Goal: Task Accomplishment & Management: Use online tool/utility

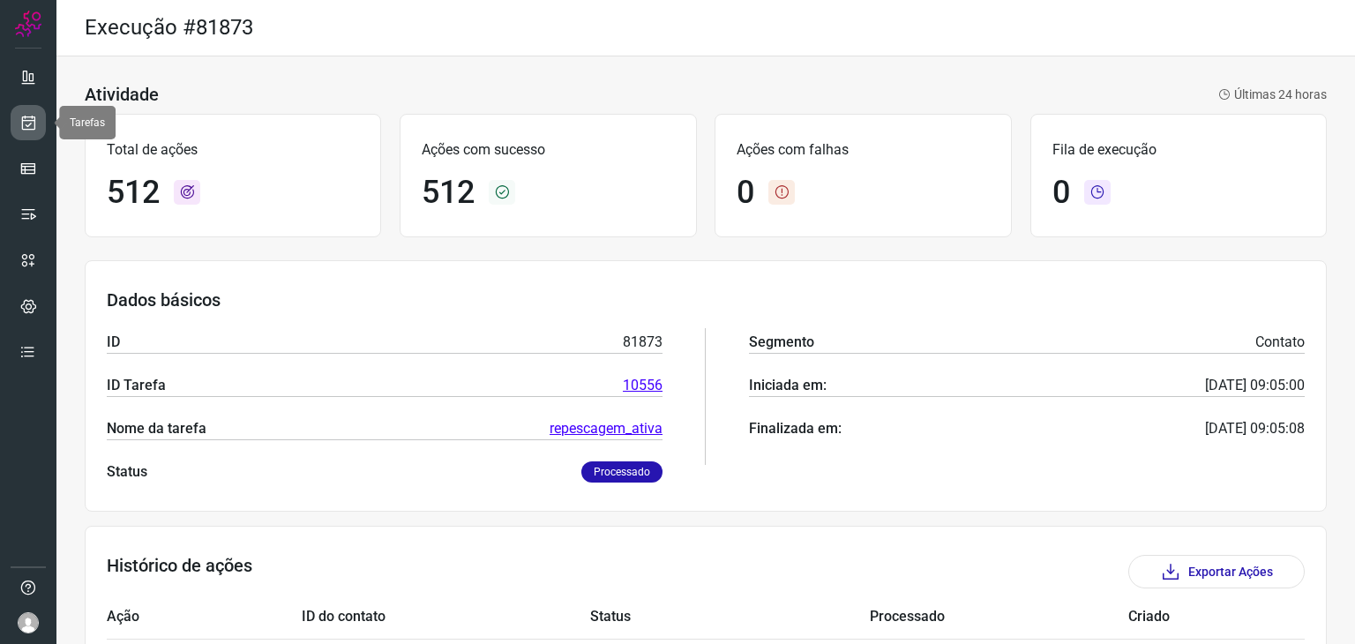
click at [27, 123] on icon at bounding box center [28, 123] width 19 height 18
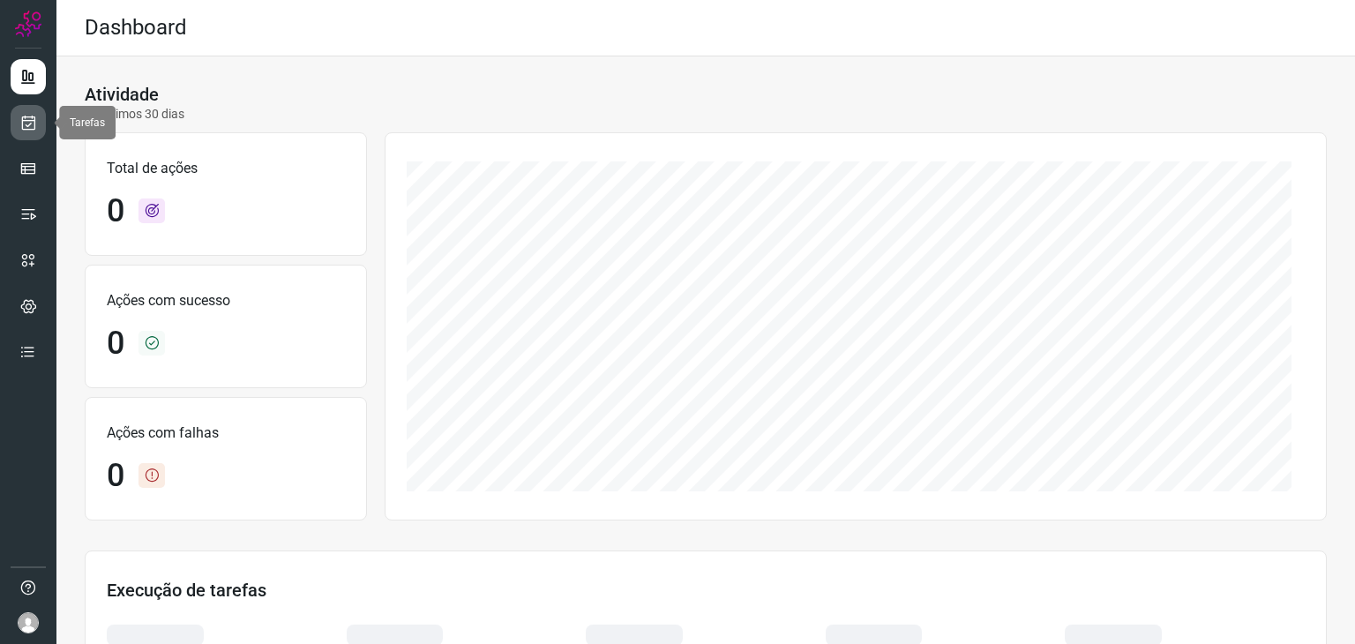
click at [16, 135] on link at bounding box center [28, 122] width 35 height 35
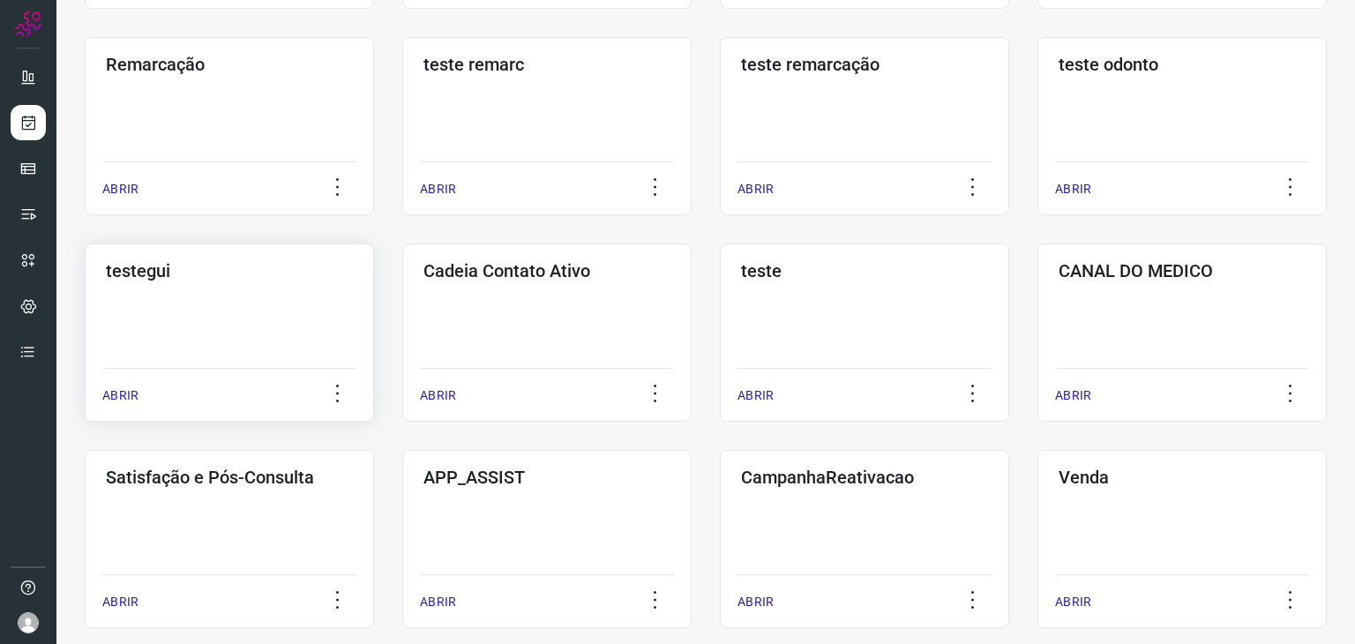
scroll to position [353, 0]
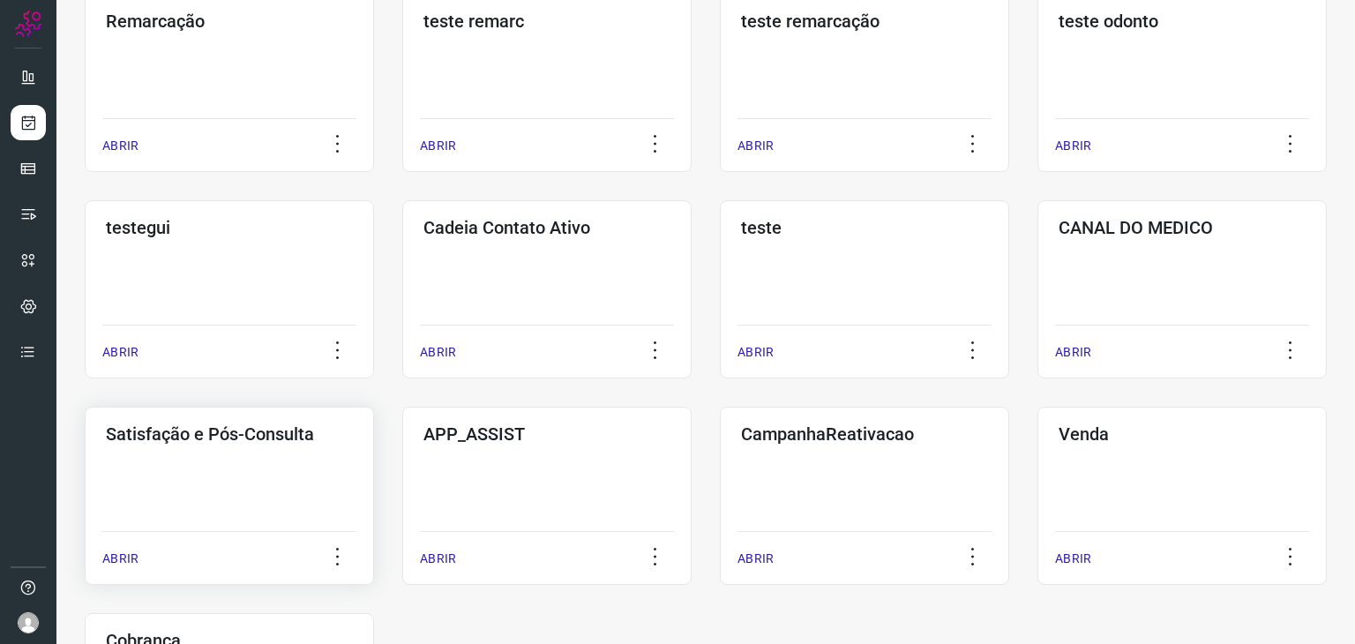
click at [219, 439] on h3 "Satisfação e Pós-Consulta" at bounding box center [229, 433] width 247 height 21
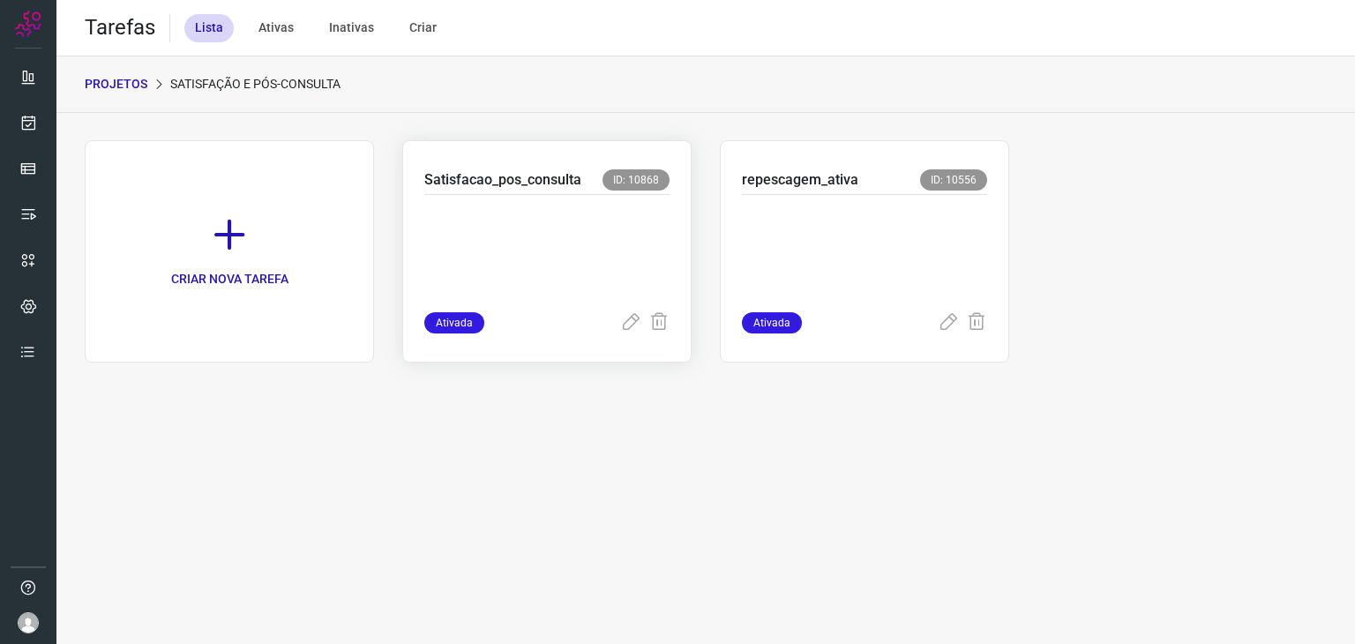
click at [610, 220] on p at bounding box center [546, 250] width 245 height 88
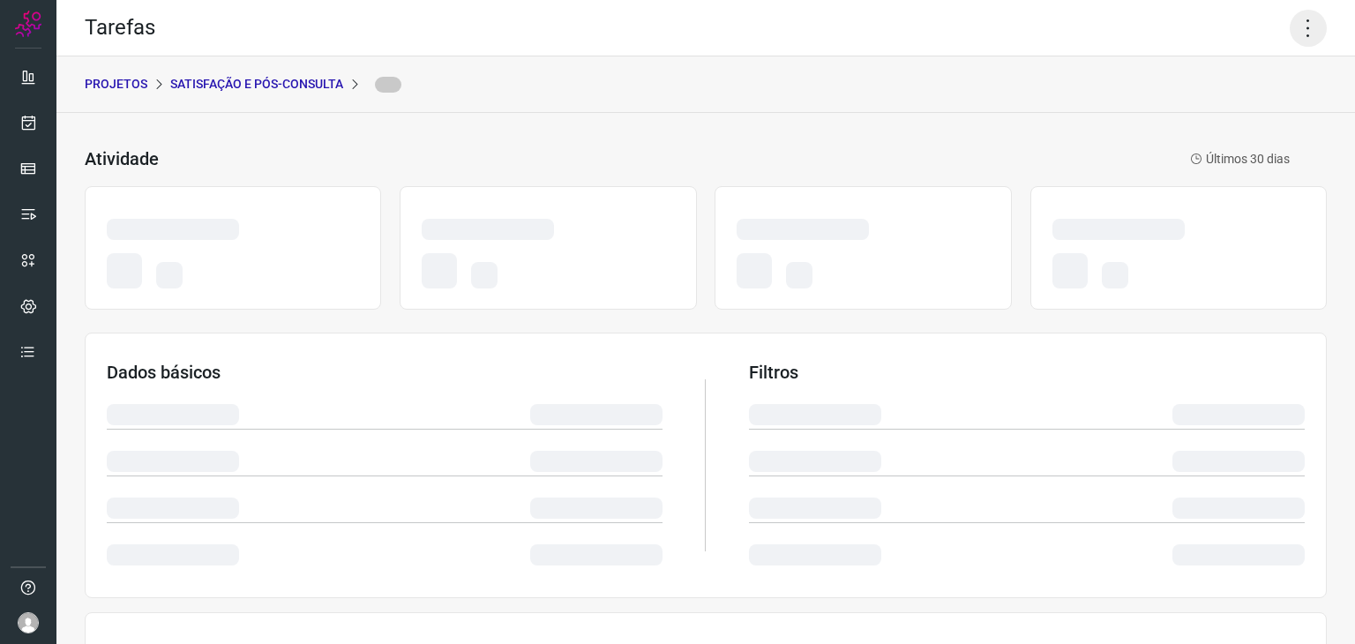
click at [1290, 27] on icon at bounding box center [1308, 28] width 37 height 37
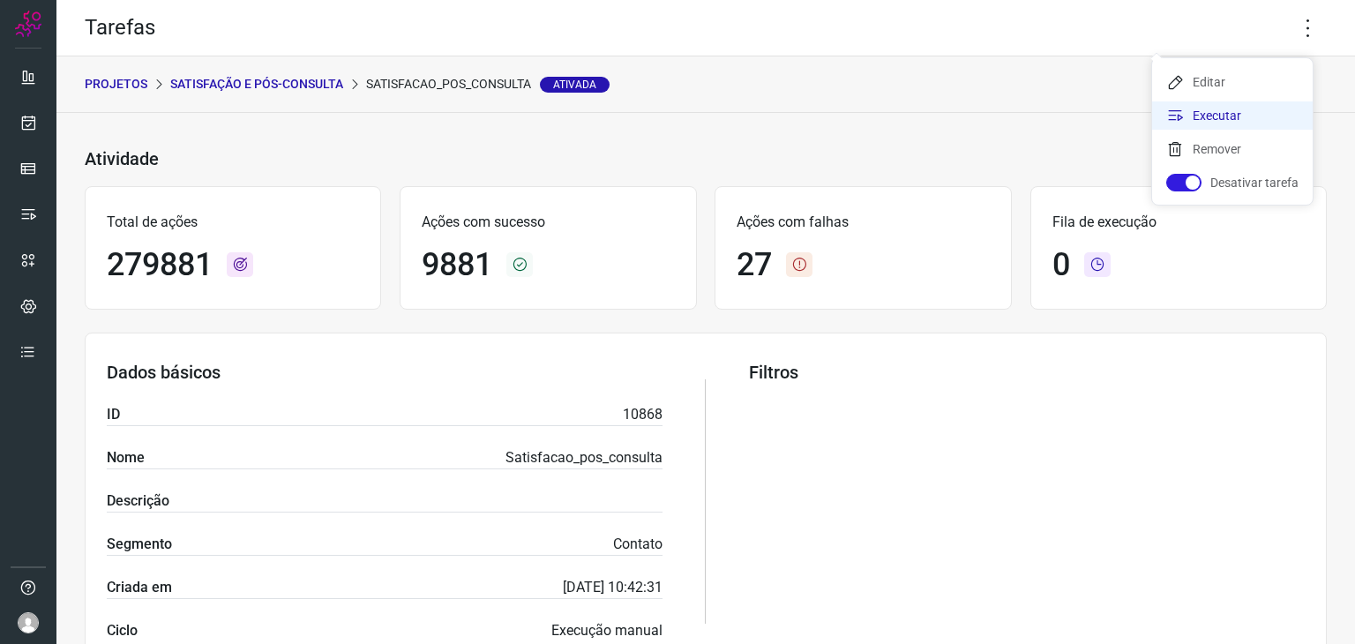
click at [1209, 114] on li "Executar" at bounding box center [1232, 115] width 161 height 28
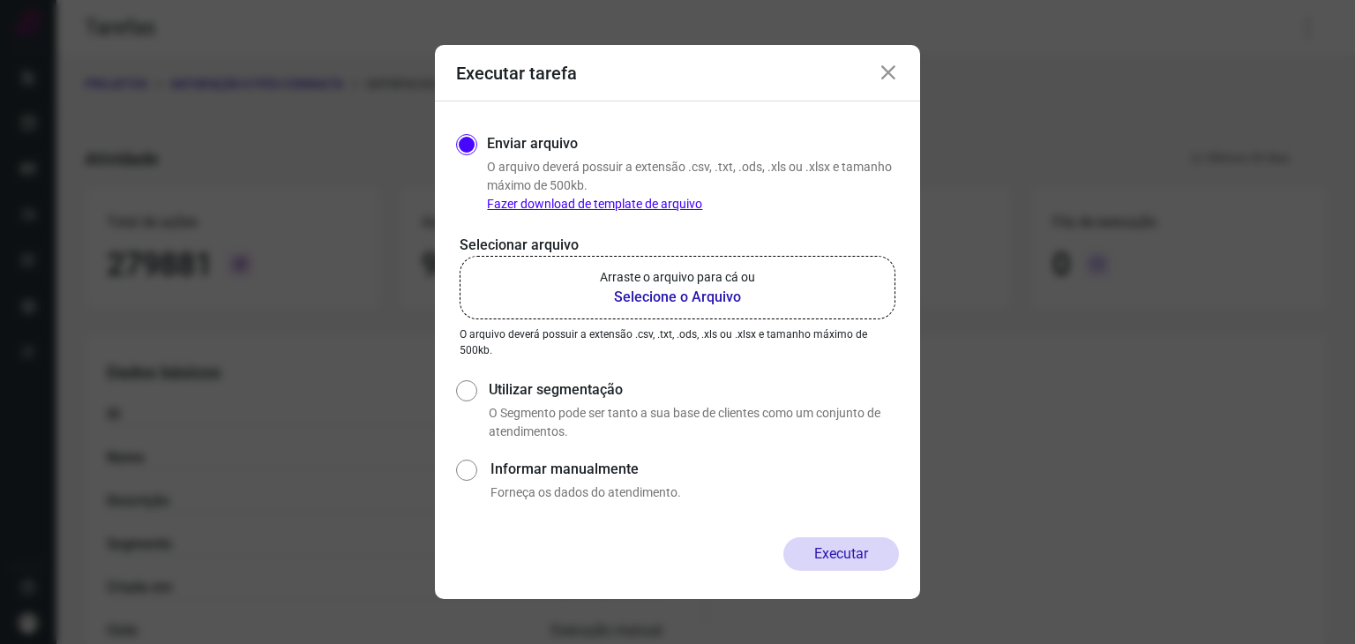
click at [706, 275] on p "Arraste o arquivo para cá ou" at bounding box center [677, 277] width 155 height 19
click at [0, 0] on input "Arraste o arquivo para cá ou Selecione o Arquivo" at bounding box center [0, 0] width 0 height 0
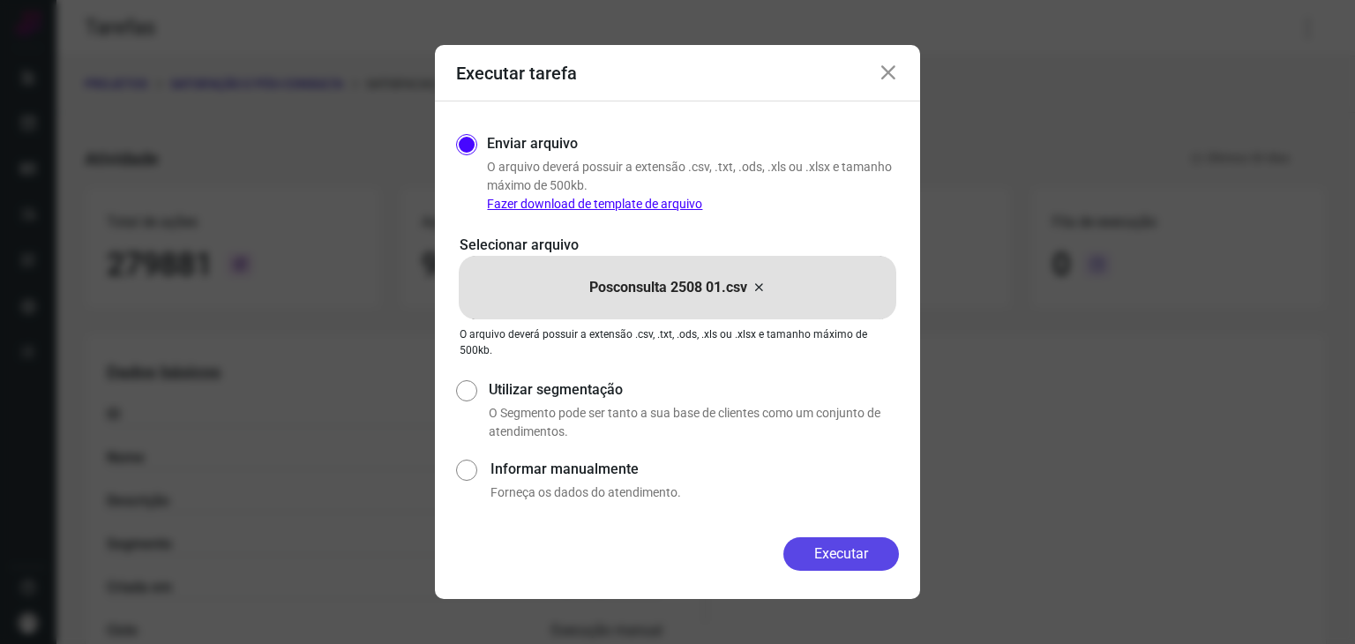
click at [808, 558] on button "Executar" at bounding box center [841, 554] width 116 height 34
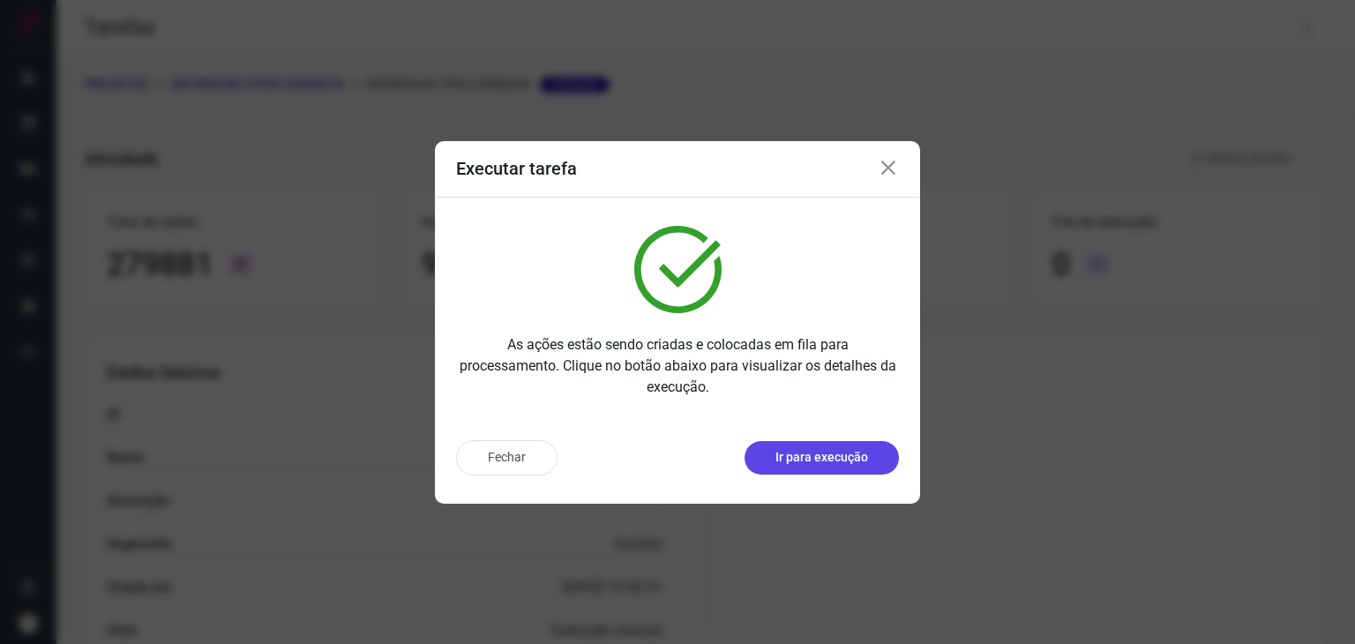
click at [851, 461] on p "Ir para execução" at bounding box center [821, 457] width 93 height 19
